Goal: Transaction & Acquisition: Download file/media

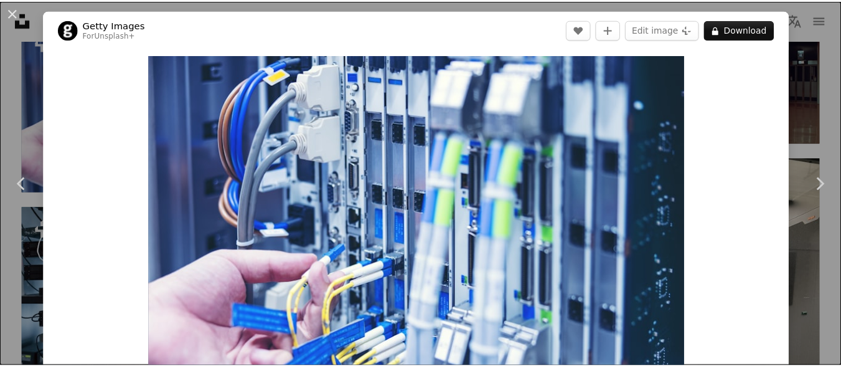
scroll to position [5856, 0]
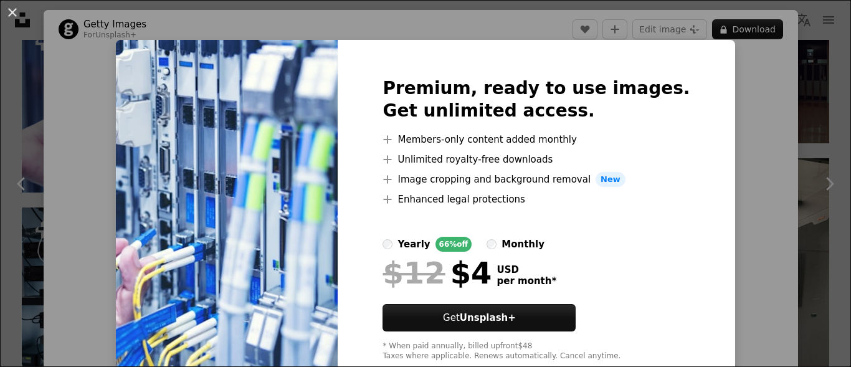
click at [795, 178] on div "An X shape Premium, ready to use images. Get unlimited access. A plus sign Memb…" at bounding box center [425, 183] width 851 height 367
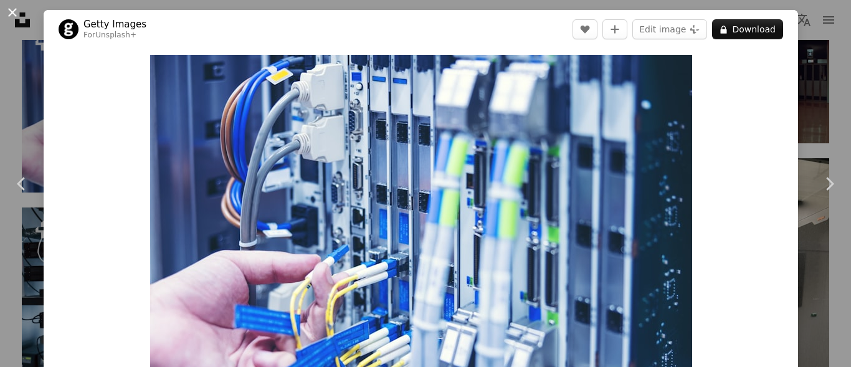
click at [18, 12] on button "An X shape" at bounding box center [12, 12] width 15 height 15
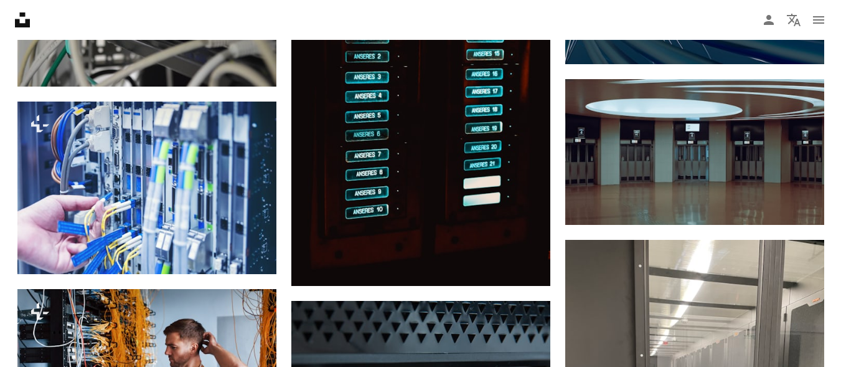
scroll to position [5807, 0]
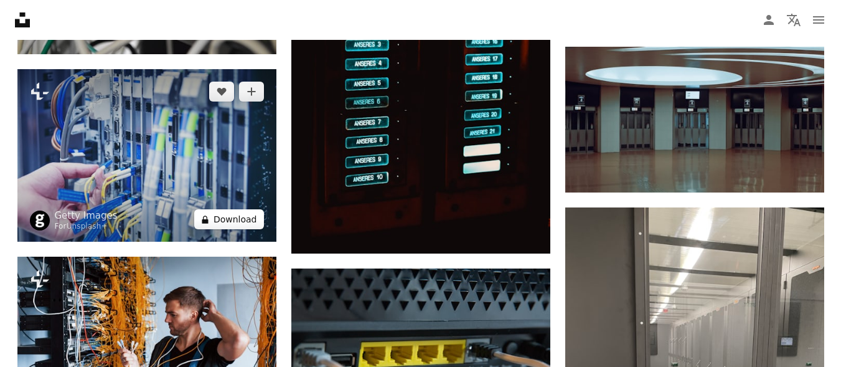
click at [232, 215] on button "A lock Download" at bounding box center [229, 219] width 70 height 20
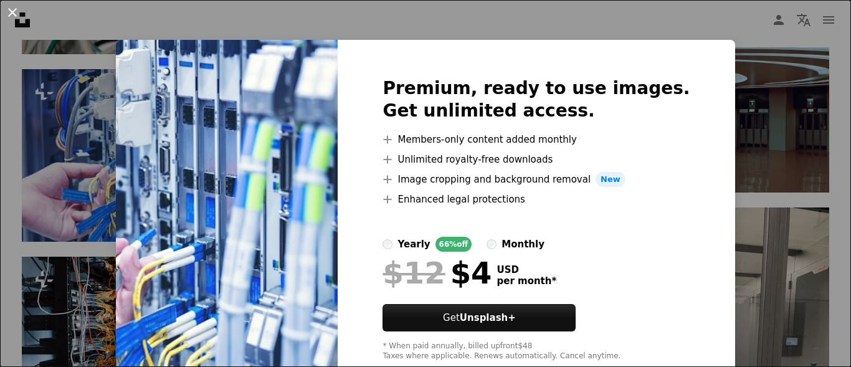
click at [8, 6] on button "An X shape" at bounding box center [12, 12] width 15 height 15
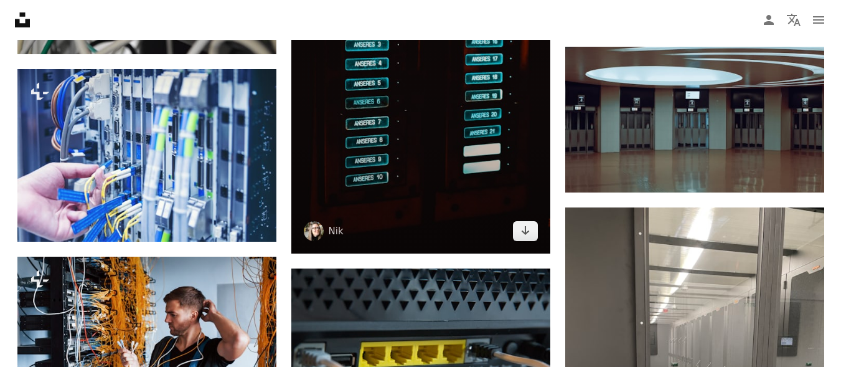
click at [414, 196] on img at bounding box center [420, 83] width 259 height 341
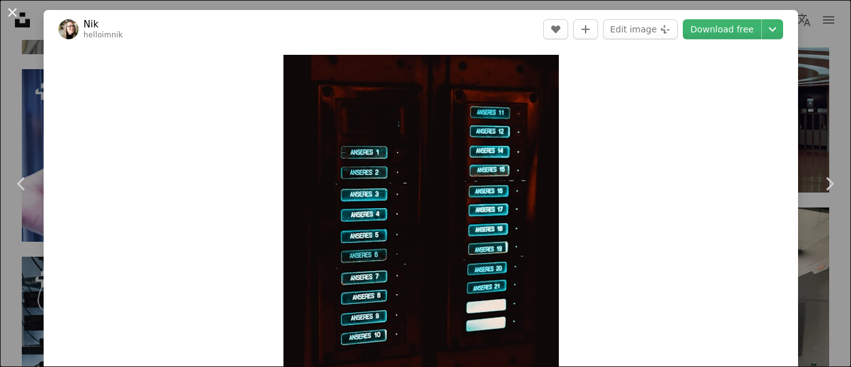
click at [7, 13] on button "An X shape" at bounding box center [12, 12] width 15 height 15
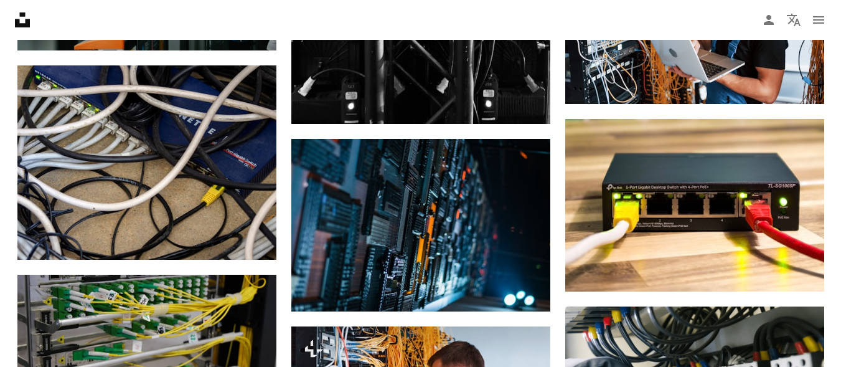
scroll to position [7249, 0]
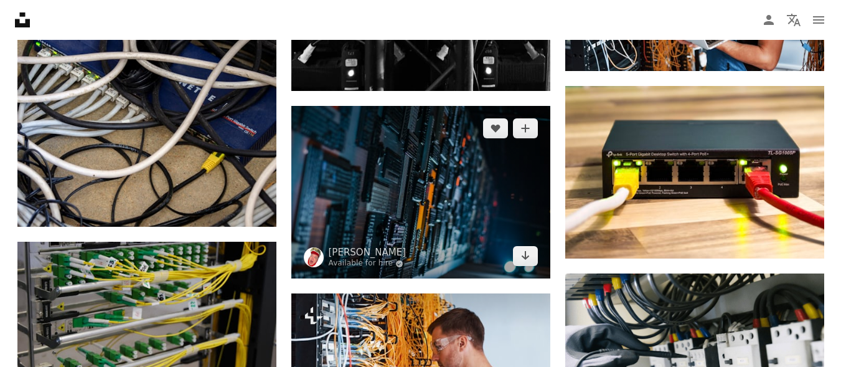
click at [489, 179] on img at bounding box center [420, 192] width 259 height 173
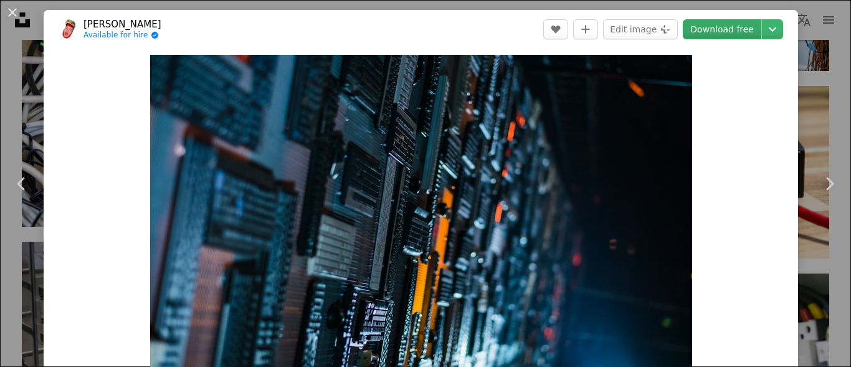
click at [717, 21] on link "Download free" at bounding box center [722, 29] width 78 height 20
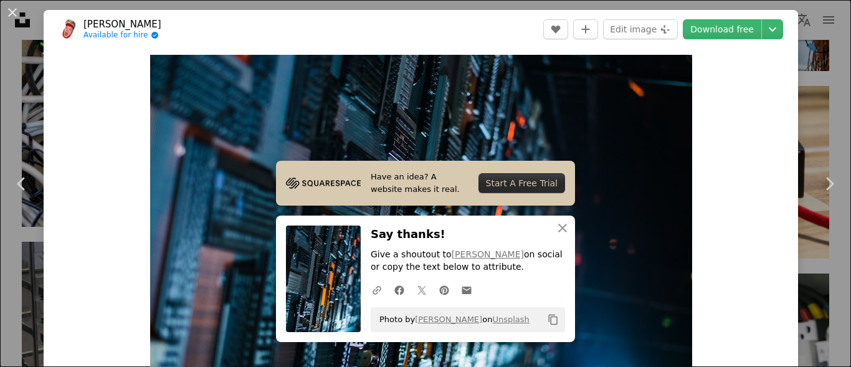
drag, startPoint x: 9, startPoint y: 16, endPoint x: 142, endPoint y: 30, distance: 133.4
click at [9, 16] on button "An X shape" at bounding box center [12, 12] width 15 height 15
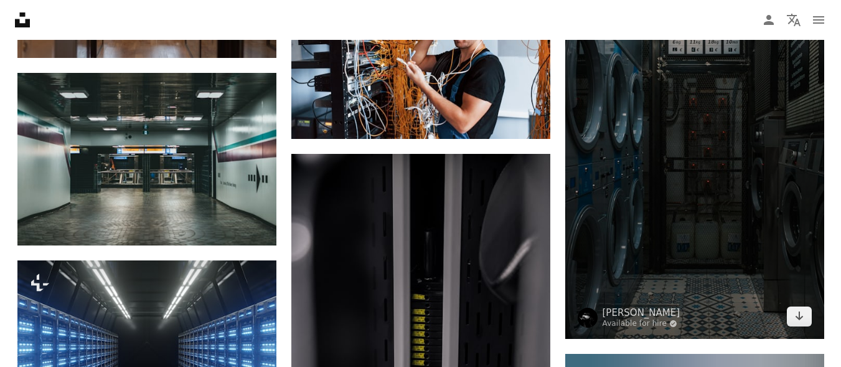
scroll to position [15684, 0]
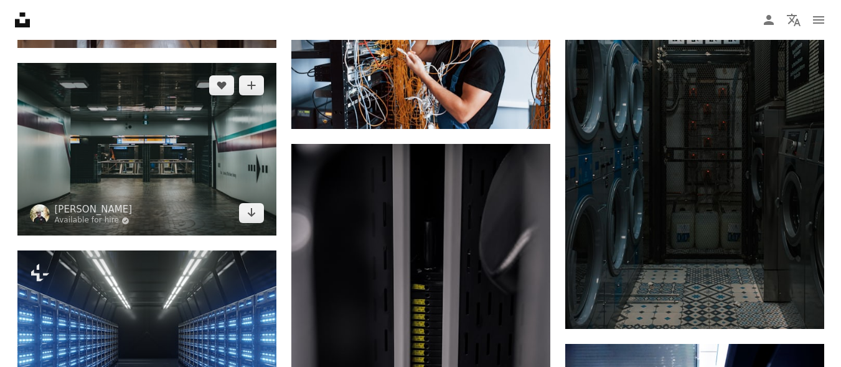
click at [204, 198] on img at bounding box center [146, 149] width 259 height 173
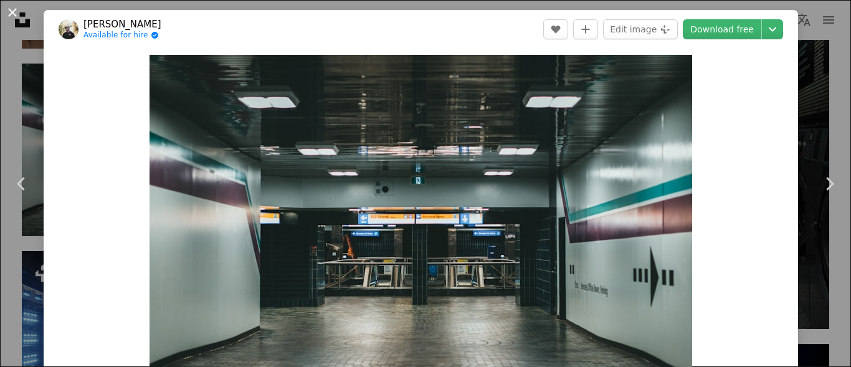
click at [7, 20] on button "An X shape" at bounding box center [12, 12] width 15 height 15
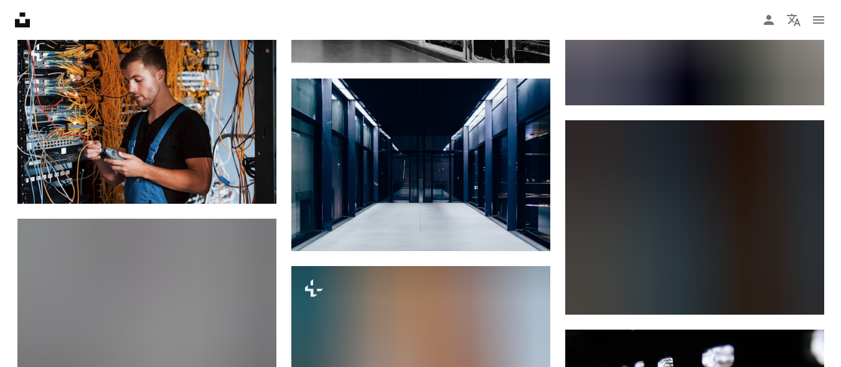
scroll to position [21812, 0]
